Goal: Task Accomplishment & Management: Manage account settings

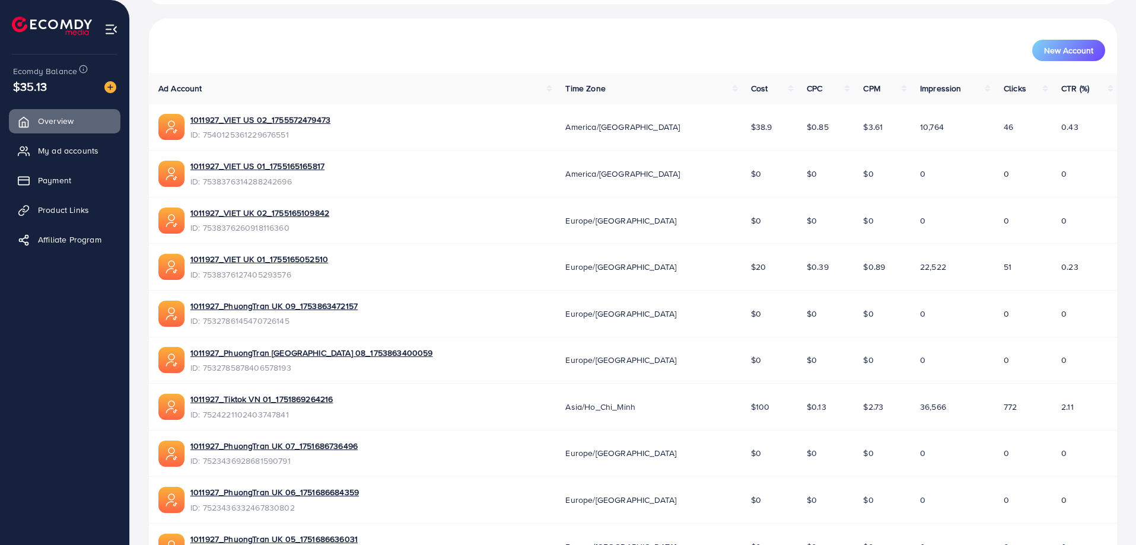
scroll to position [224, 0]
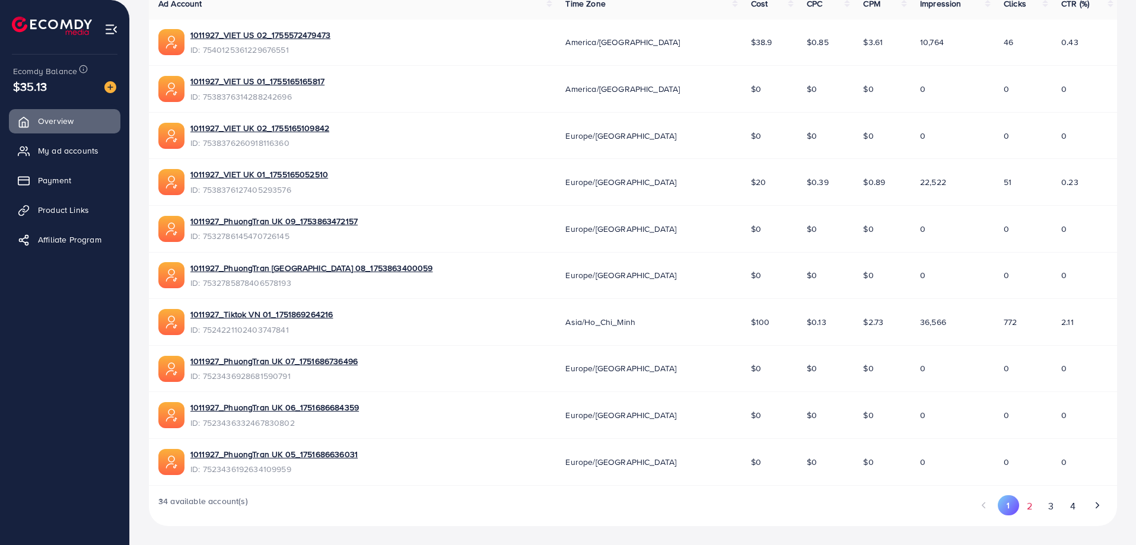
click at [1029, 506] on button "2" at bounding box center [1029, 506] width 21 height 22
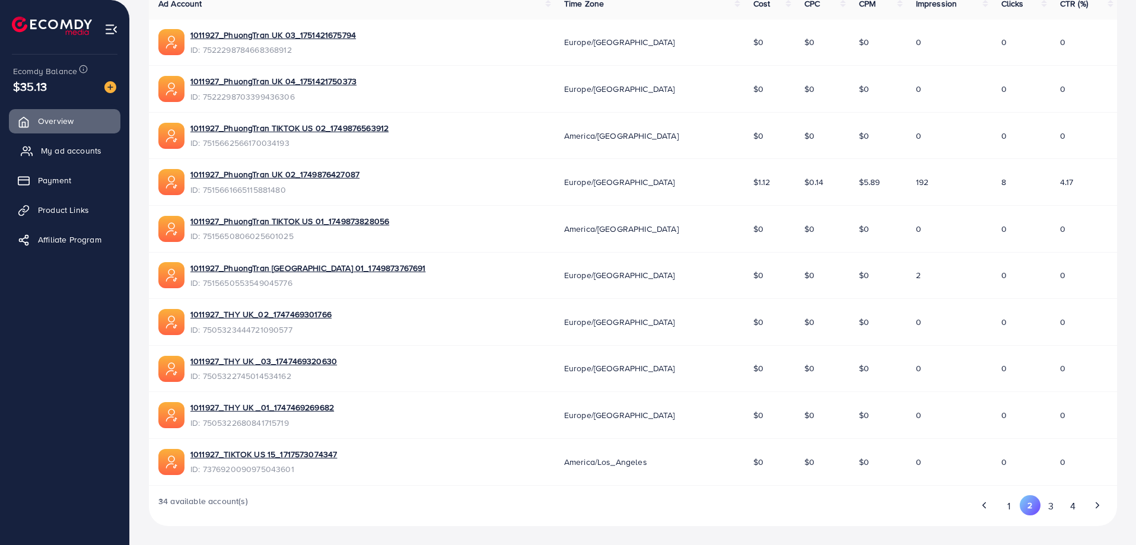
click at [77, 152] on span "My ad accounts" at bounding box center [71, 151] width 60 height 12
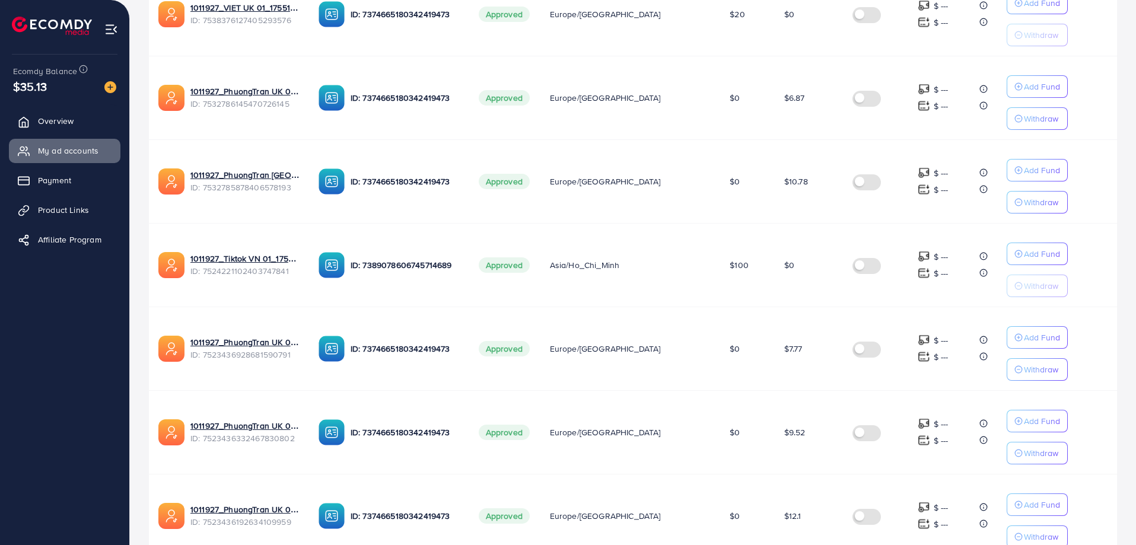
scroll to position [664, 0]
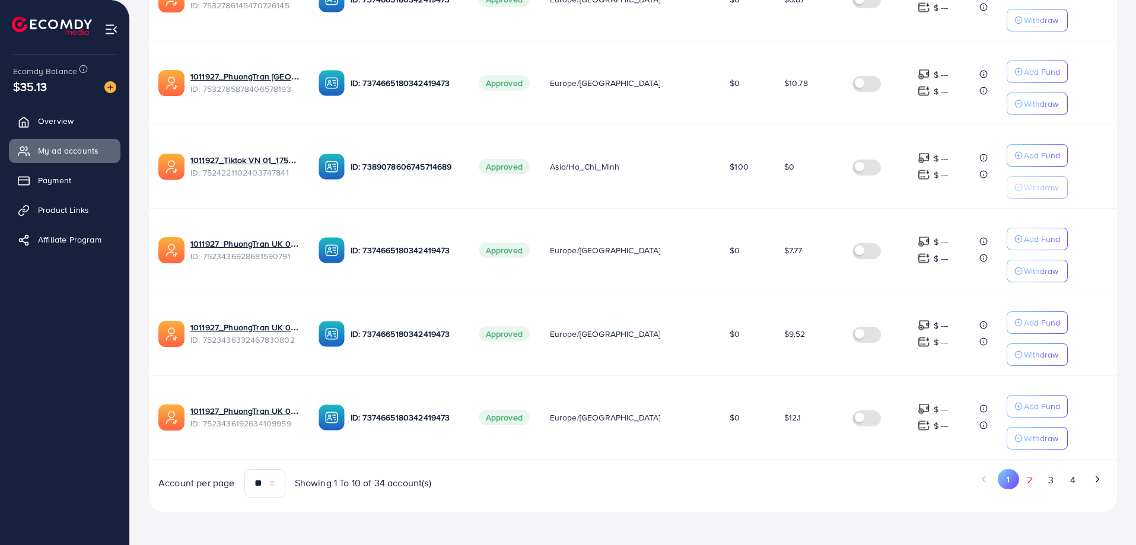
click at [1034, 479] on button "2" at bounding box center [1029, 480] width 21 height 22
click at [573, 493] on div "Account per page ** ** ** *** Showing 11 To 20 of 34 account(s)" at bounding box center [391, 483] width 484 height 28
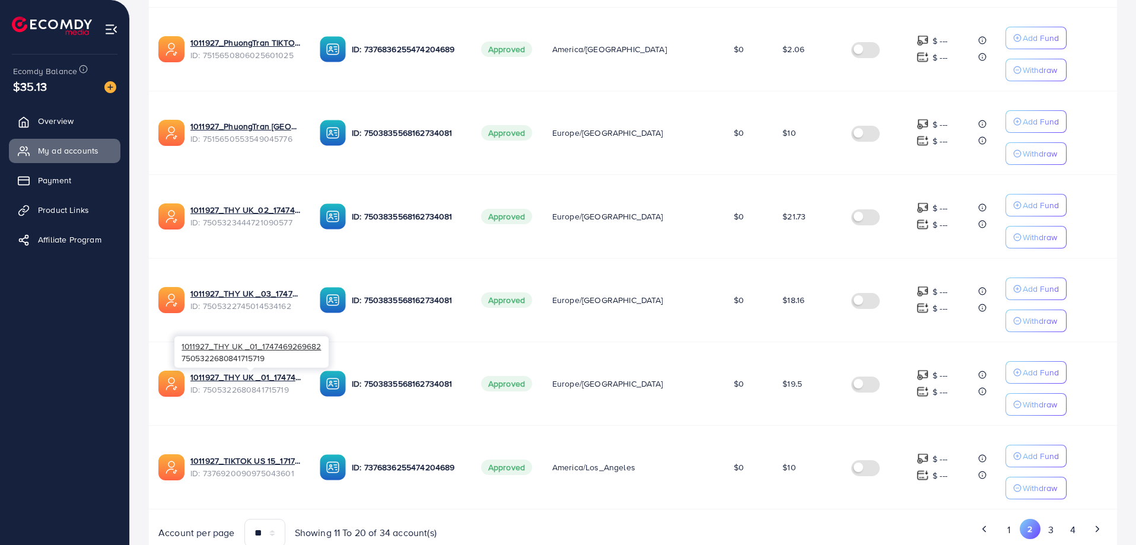
scroll to position [545, 0]
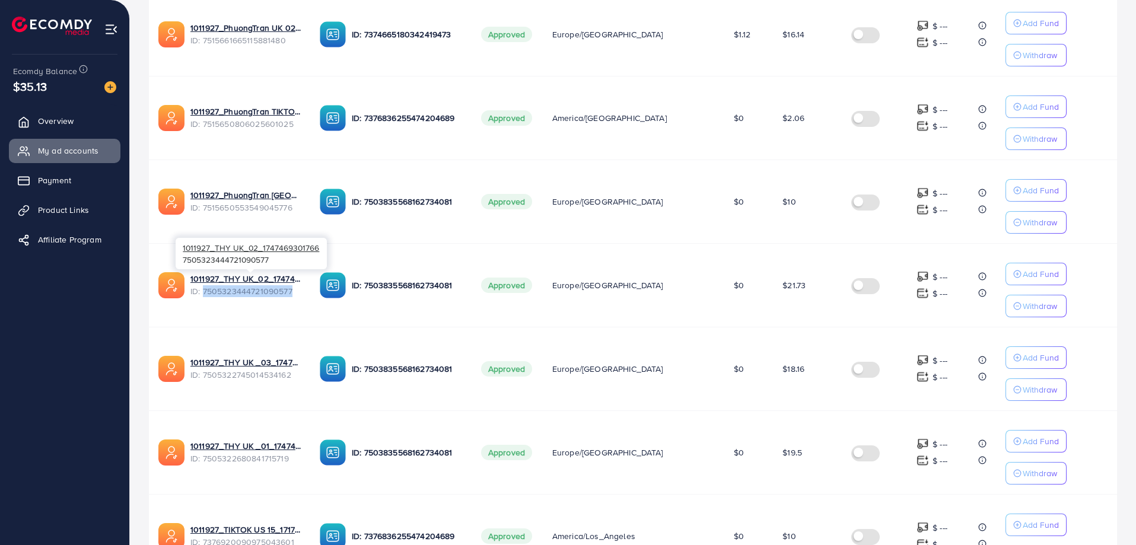
drag, startPoint x: 297, startPoint y: 291, endPoint x: 202, endPoint y: 295, distance: 94.4
click at [202, 295] on span "ID: 7505323444721090577" at bounding box center [245, 291] width 110 height 12
copy span "7505323444721090577"
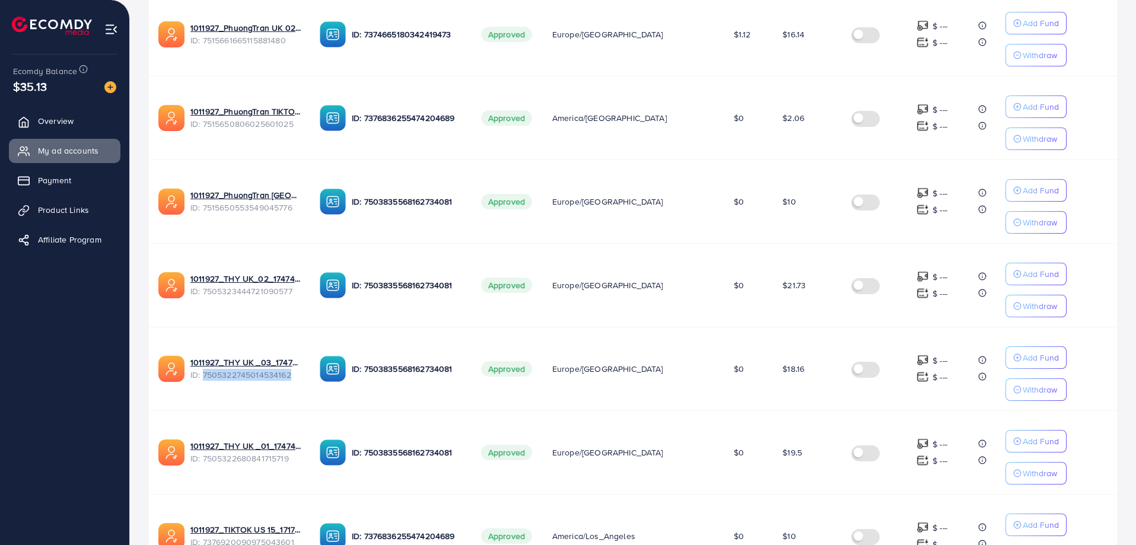
drag, startPoint x: 300, startPoint y: 374, endPoint x: 202, endPoint y: 381, distance: 98.1
click at [202, 381] on div "1011927_THY UK _03_1747469320630 ID: 7505322745014534162" at bounding box center [229, 369] width 142 height 26
copy span "7505322745014534162"
